Goal: Task Accomplishment & Management: Complete application form

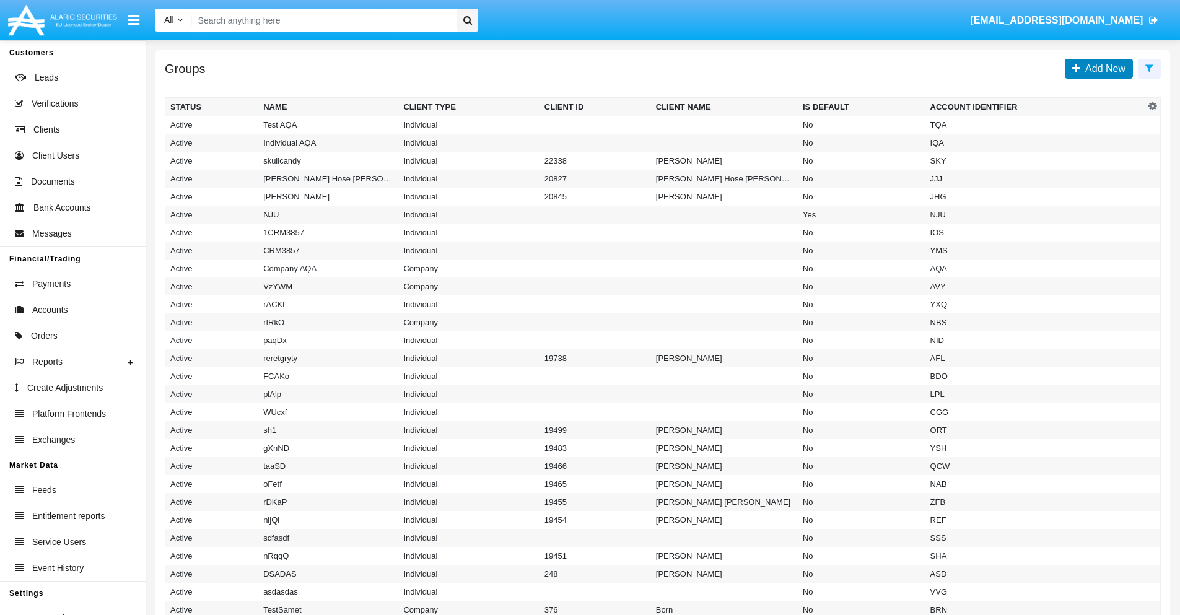
click at [1103, 68] on span "Add New" at bounding box center [1102, 68] width 45 height 11
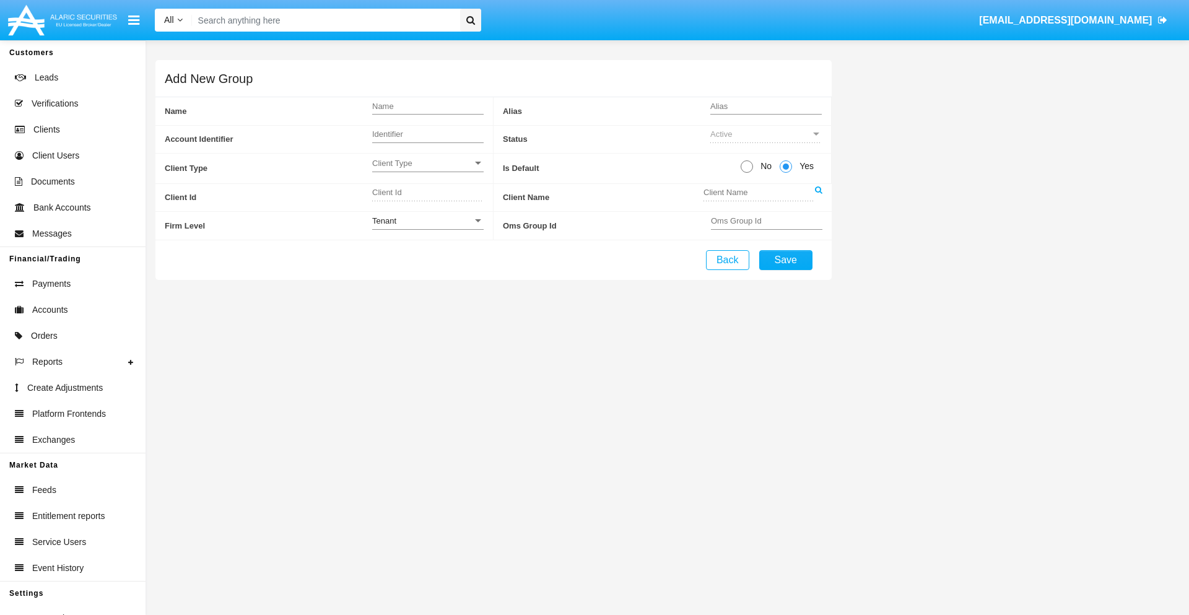
click at [764, 166] on span "No" at bounding box center [764, 166] width 22 height 13
click at [747, 173] on input "No" at bounding box center [746, 173] width 1 height 1
radio input "true"
type input "fcZez"
type input "X"
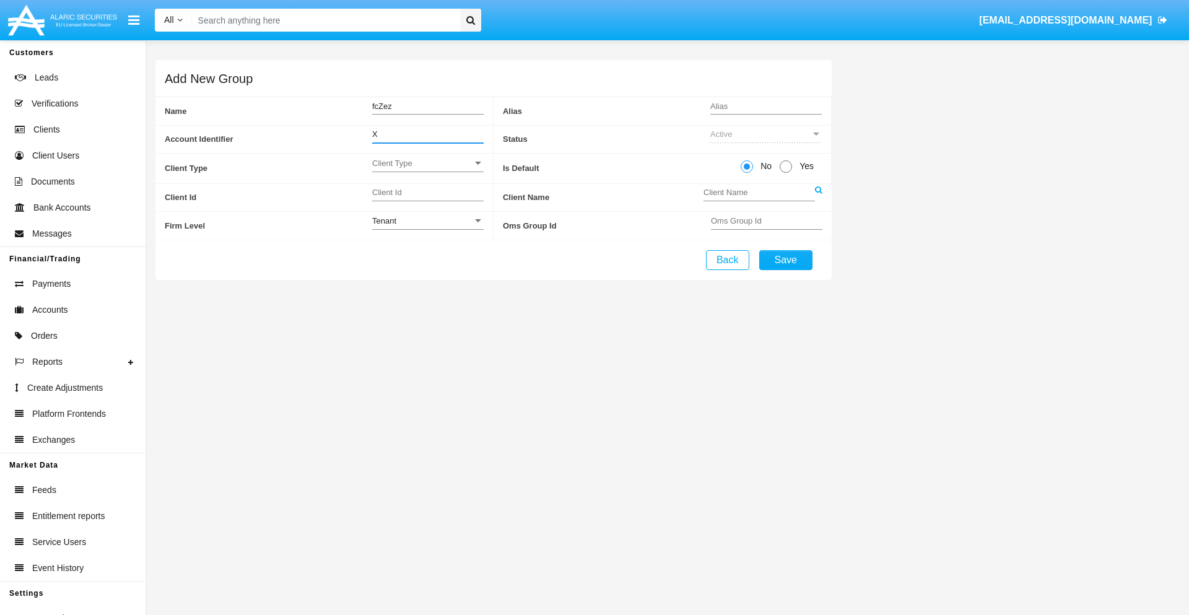
click at [427, 163] on span "Client Type" at bounding box center [422, 163] width 100 height 11
click at [427, 170] on span "Individual" at bounding box center [427, 170] width 111 height 24
click at [427, 221] on div "Tenant" at bounding box center [422, 221] width 100 height 11
click at [427, 227] on span "Tenant" at bounding box center [427, 228] width 111 height 24
type input "xAizA"
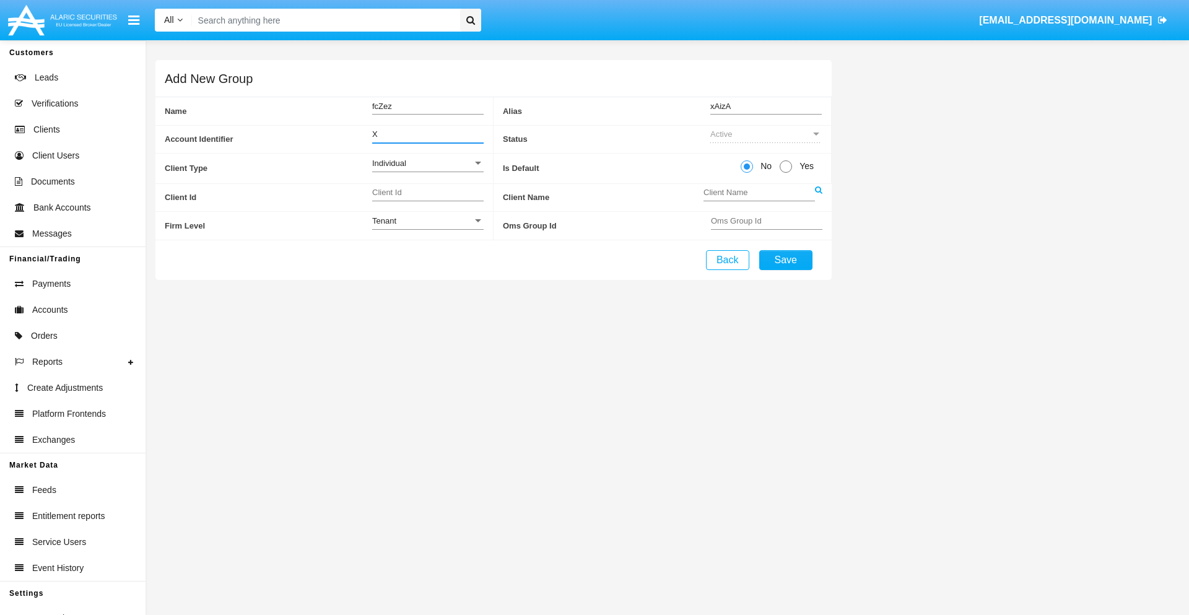
type input "X"
click at [785, 260] on button "Save" at bounding box center [785, 260] width 53 height 20
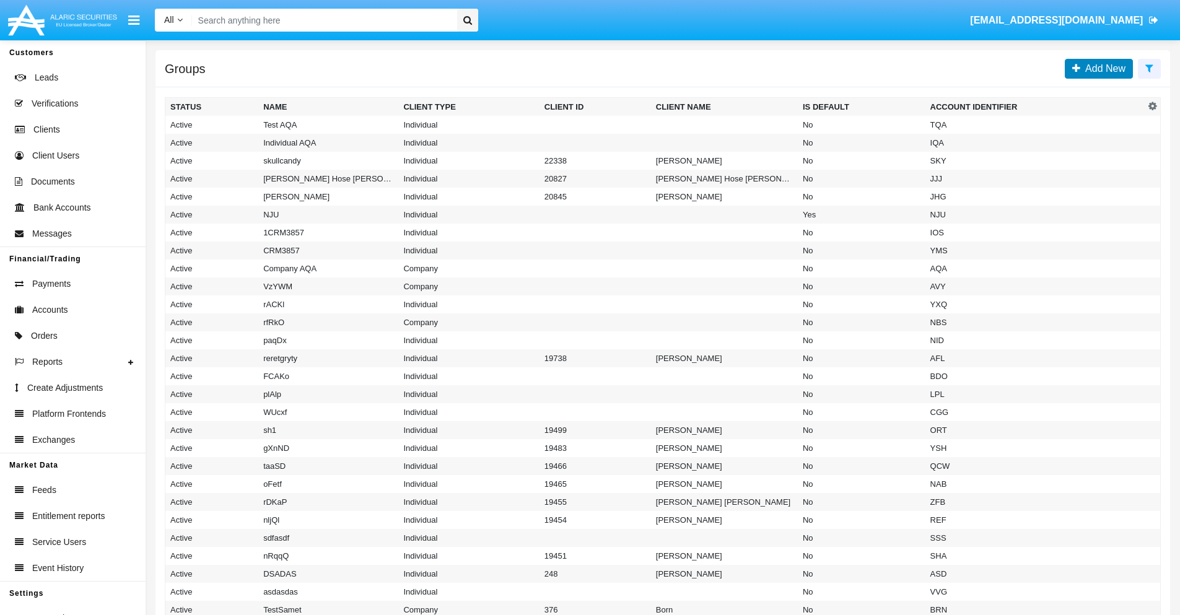
click at [1103, 68] on span "Add New" at bounding box center [1102, 68] width 45 height 11
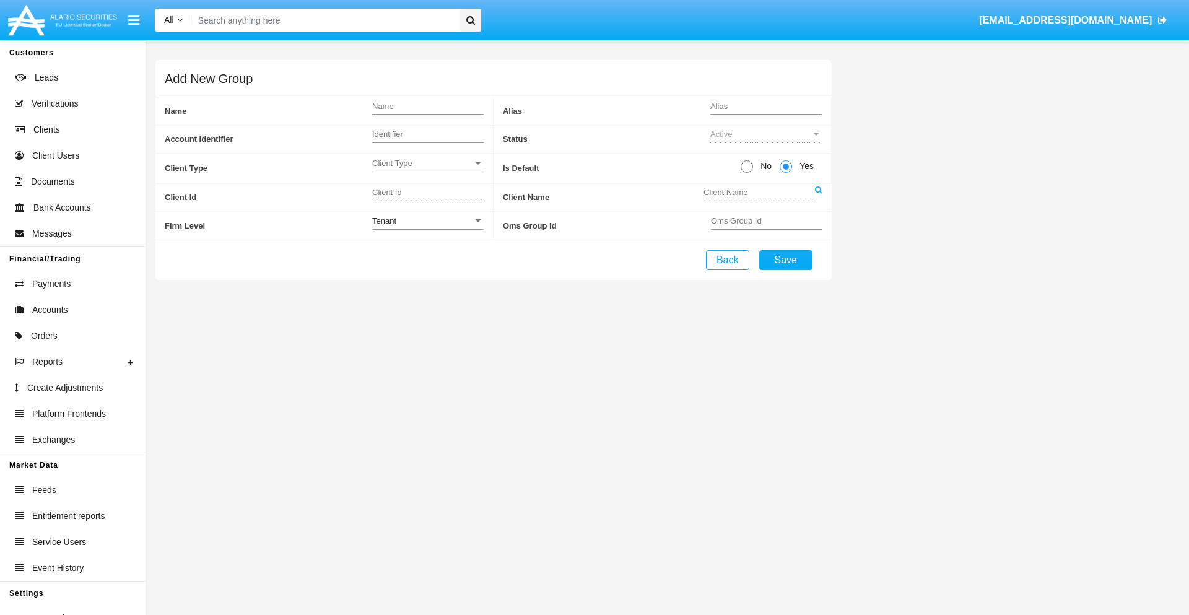
click at [764, 166] on span "No" at bounding box center [764, 166] width 22 height 13
click at [747, 173] on input "No" at bounding box center [746, 173] width 1 height 1
radio input "true"
click at [427, 163] on span "Client Type" at bounding box center [422, 163] width 100 height 11
click at [427, 194] on span "Company" at bounding box center [427, 194] width 111 height 24
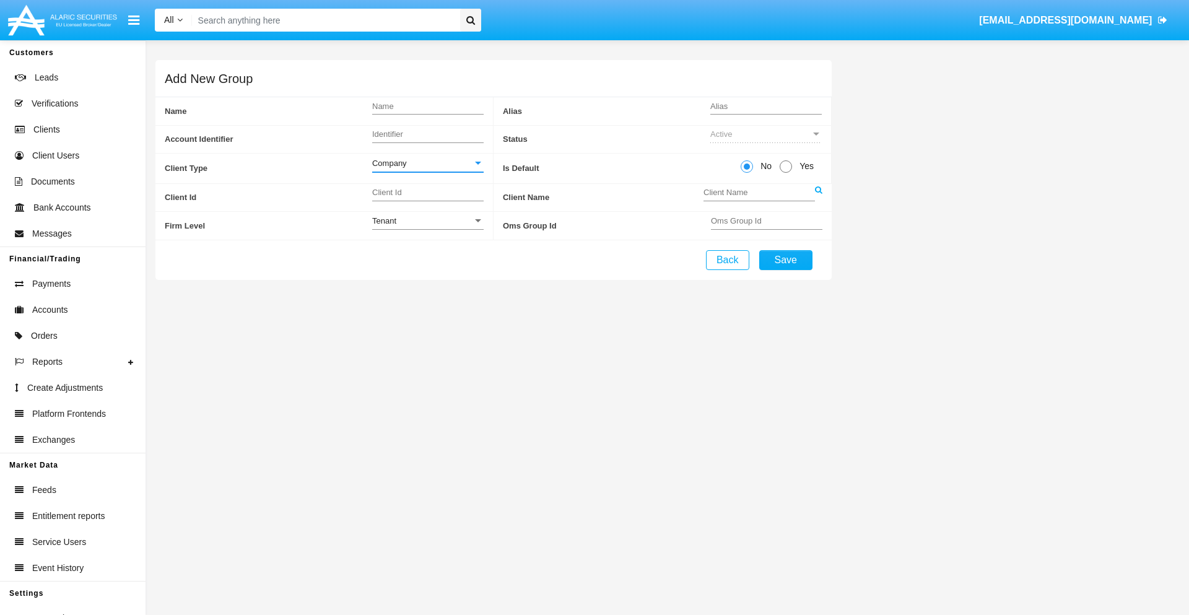
click at [818, 197] on link at bounding box center [818, 198] width 7 height 28
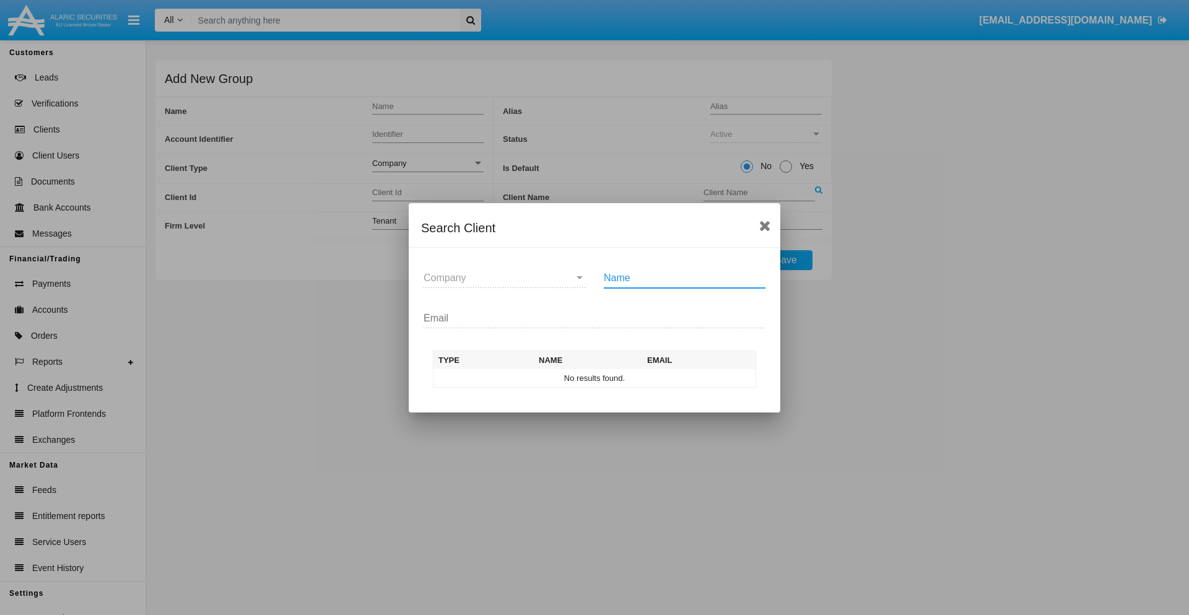
click at [684, 277] on input "Name" at bounding box center [685, 278] width 162 height 11
type input "FlashTurtles"
click at [606, 378] on td "FlashTurtles" at bounding box center [606, 378] width 130 height 19
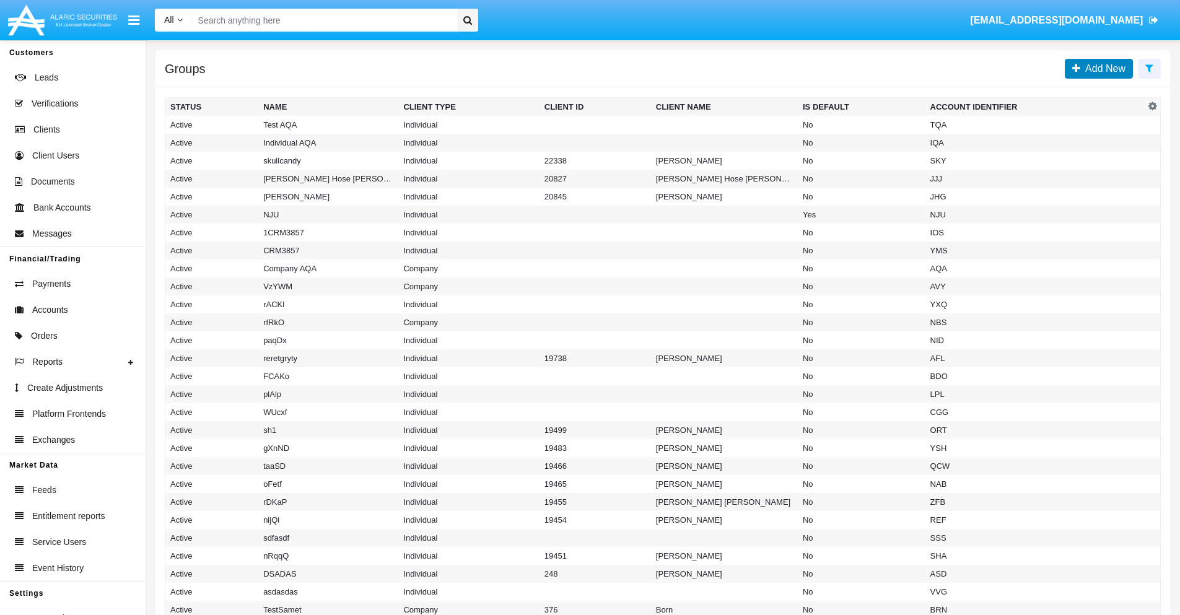
click at [1103, 68] on span "Add New" at bounding box center [1102, 68] width 45 height 11
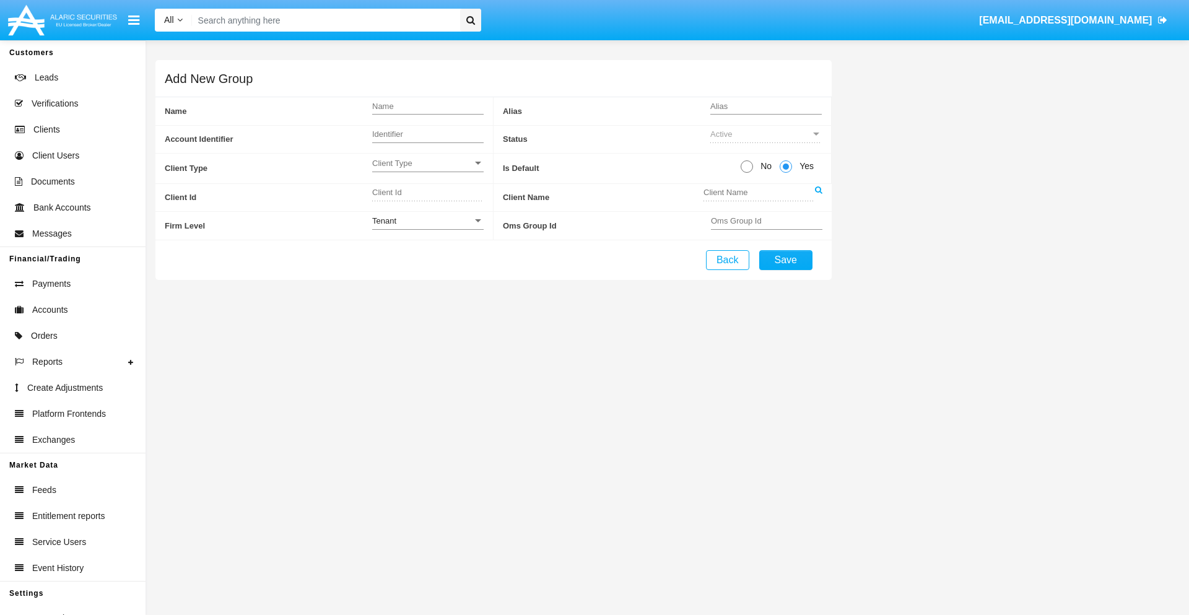
click at [764, 166] on span "No" at bounding box center [764, 166] width 22 height 13
click at [747, 173] on input "No" at bounding box center [746, 173] width 1 height 1
radio input "true"
click at [427, 163] on span "Client Type" at bounding box center [422, 163] width 100 height 11
click at [427, 170] on span "Individual" at bounding box center [427, 170] width 111 height 24
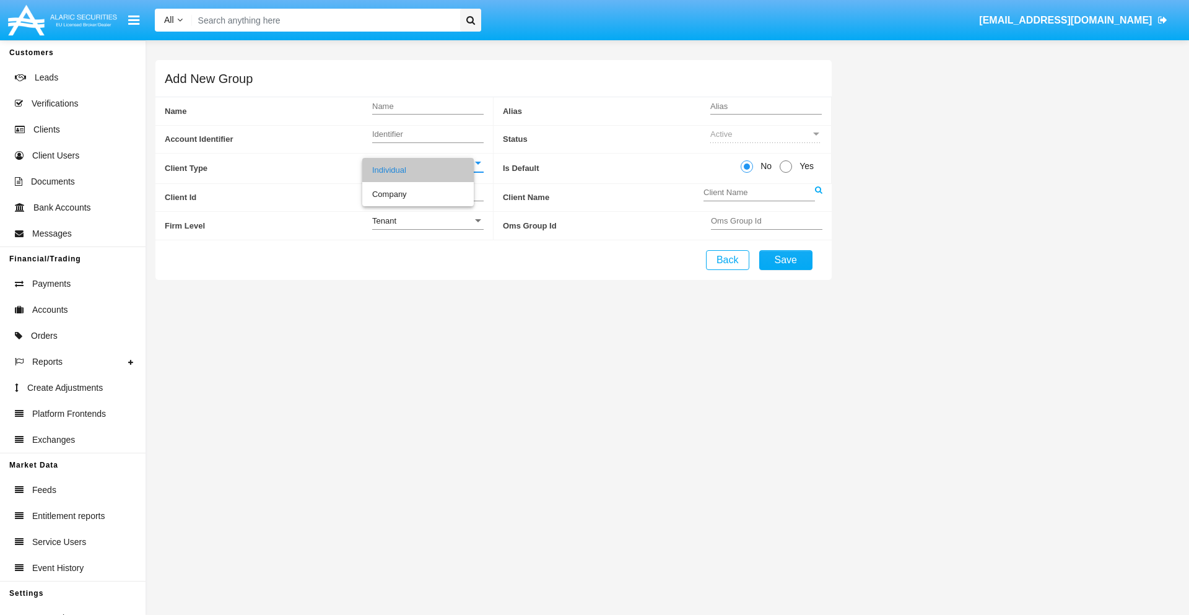
click at [818, 197] on link at bounding box center [818, 198] width 7 height 28
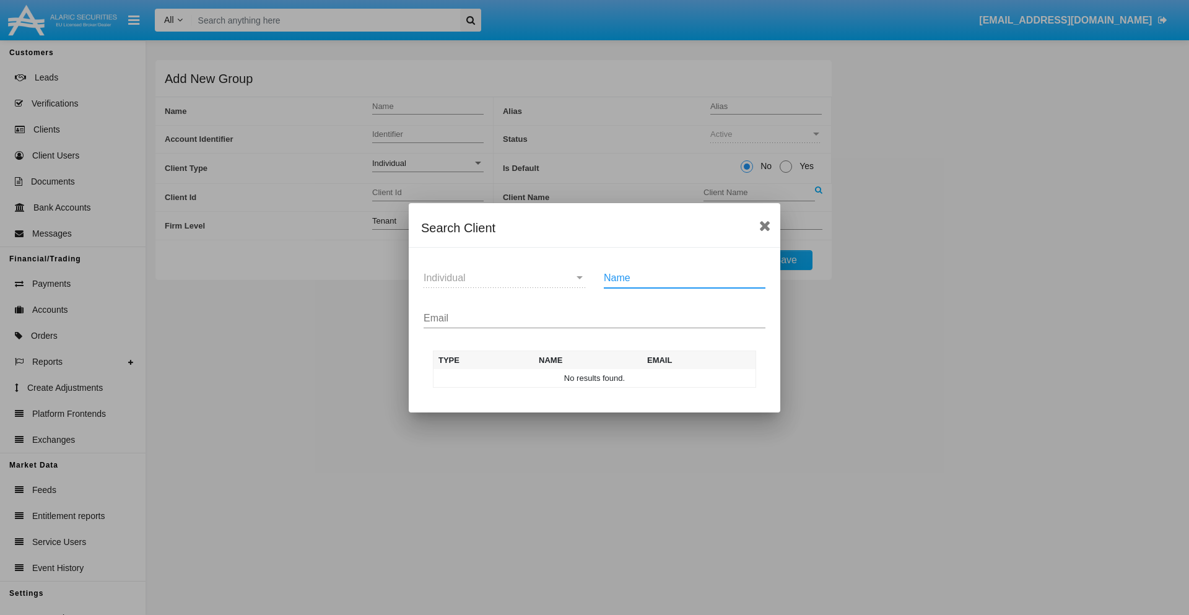
click at [595, 318] on input "Email" at bounding box center [595, 318] width 342 height 11
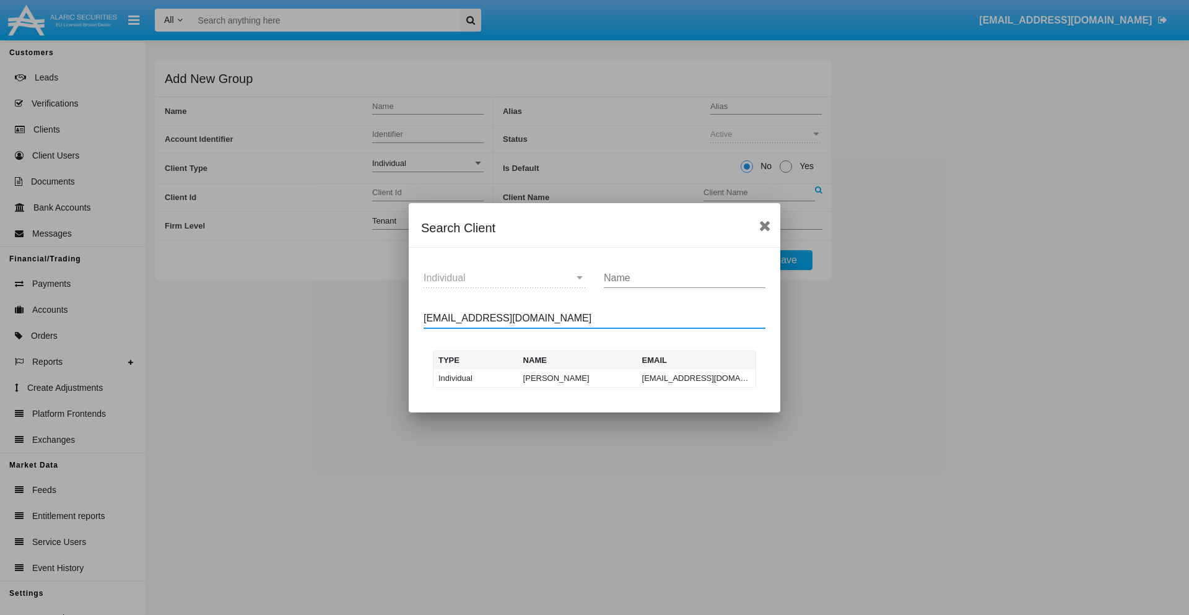
type input "test-user-snake@aqa.com"
click at [696, 378] on td "test-user-snake@aqa.com" at bounding box center [696, 378] width 119 height 19
